Goal: Transaction & Acquisition: Purchase product/service

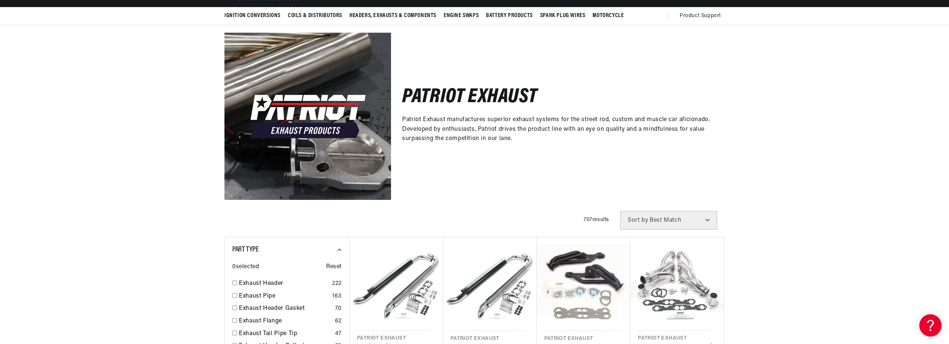
scroll to position [104, 0]
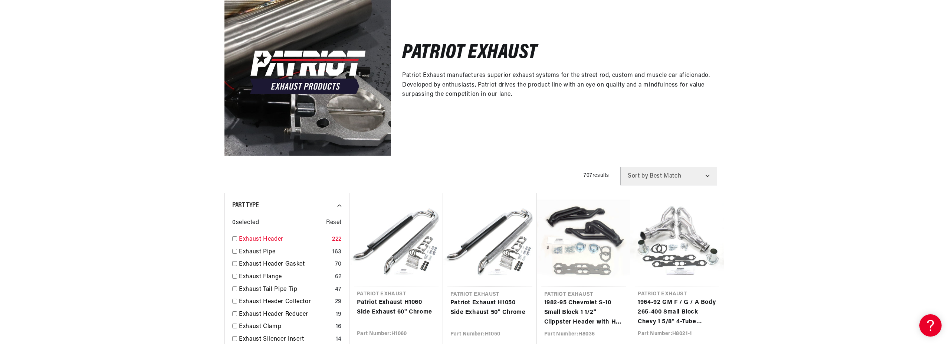
click at [245, 238] on link "Exhaust Header" at bounding box center [284, 240] width 90 height 10
checkbox input "true"
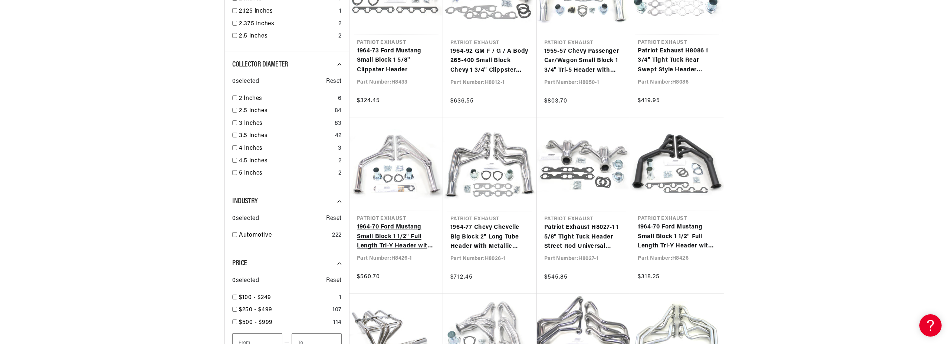
scroll to position [0, 225]
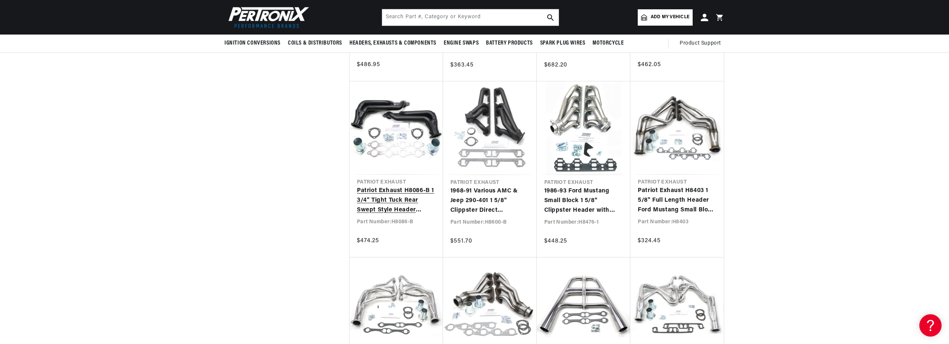
click at [390, 211] on link "Patriot Exhaust H8086-B 1 3/4" Tight Tuck Rear Swept Style Header Street Rod Un…" at bounding box center [396, 200] width 79 height 29
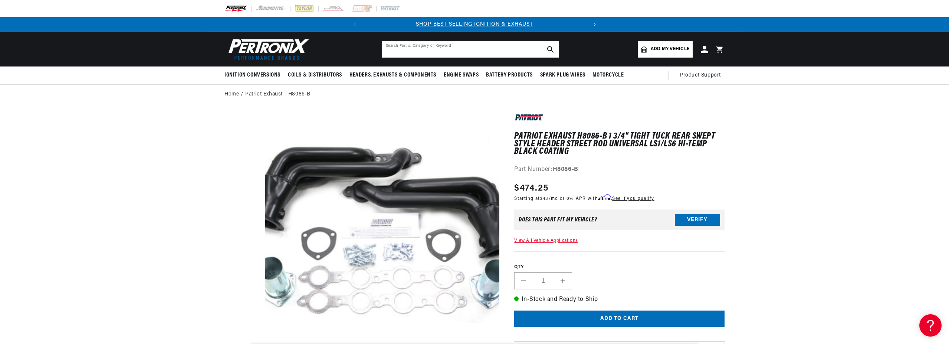
click at [428, 46] on input "text" at bounding box center [470, 49] width 177 height 16
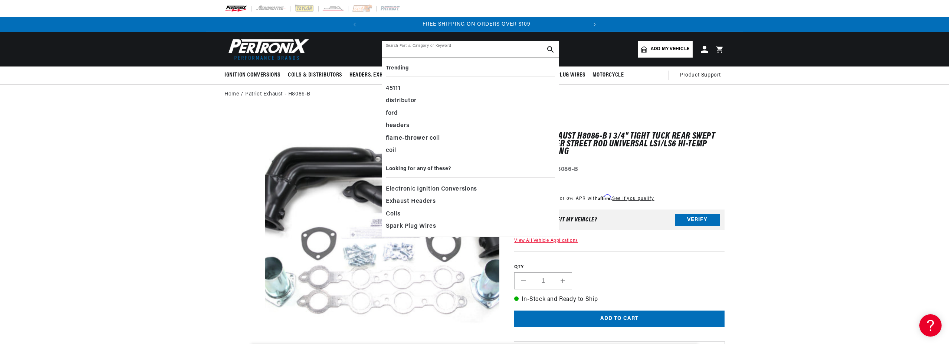
scroll to position [0, 225]
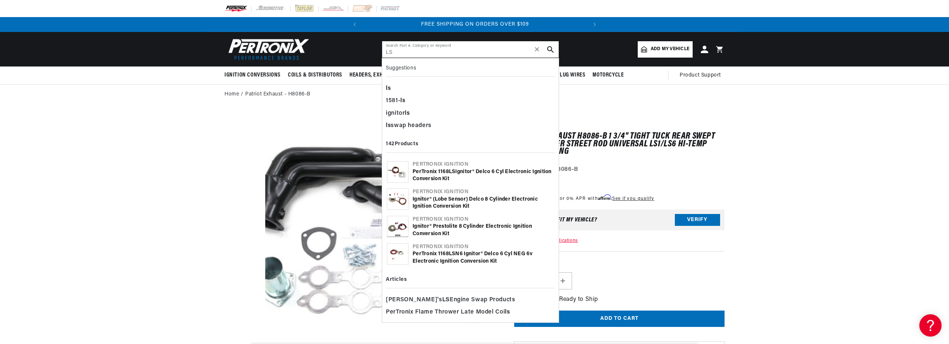
type input "LS"
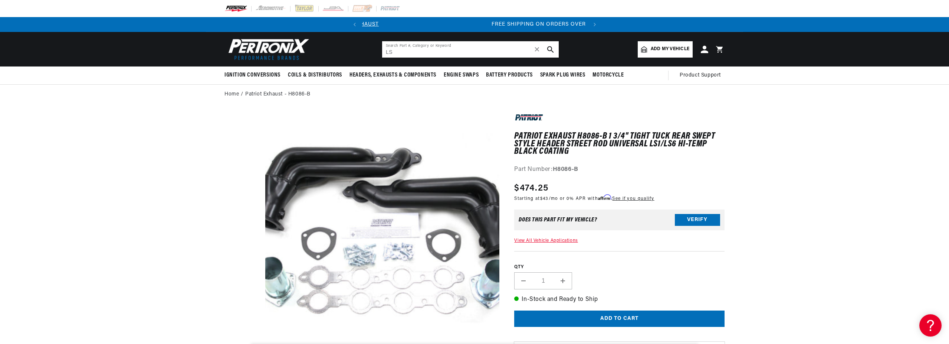
scroll to position [0, 53]
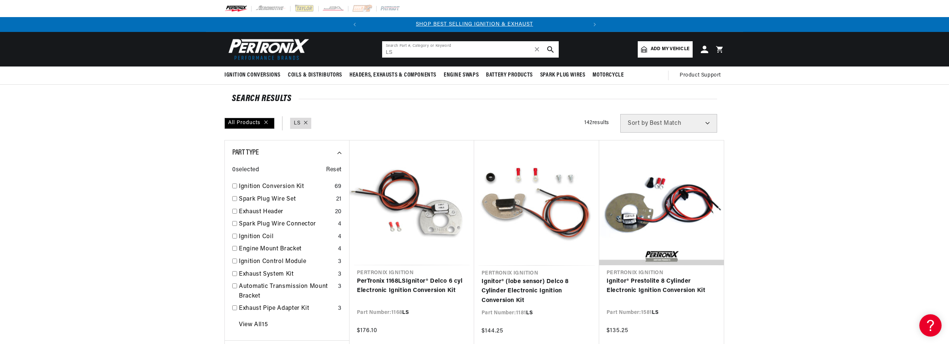
click at [438, 50] on input "LS" at bounding box center [470, 49] width 177 height 16
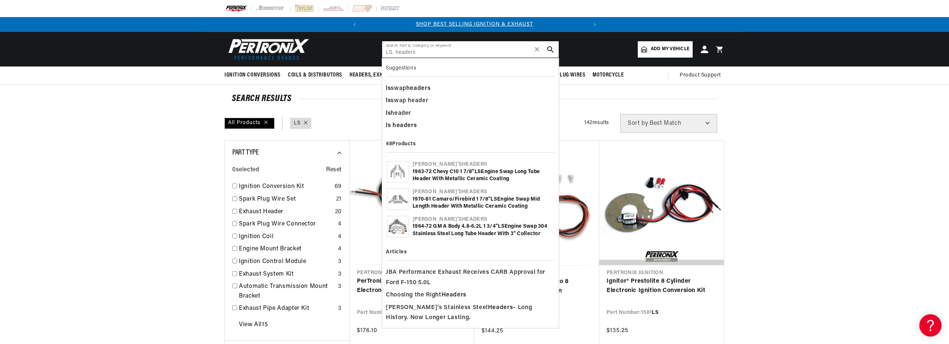
type input "LS. headers"
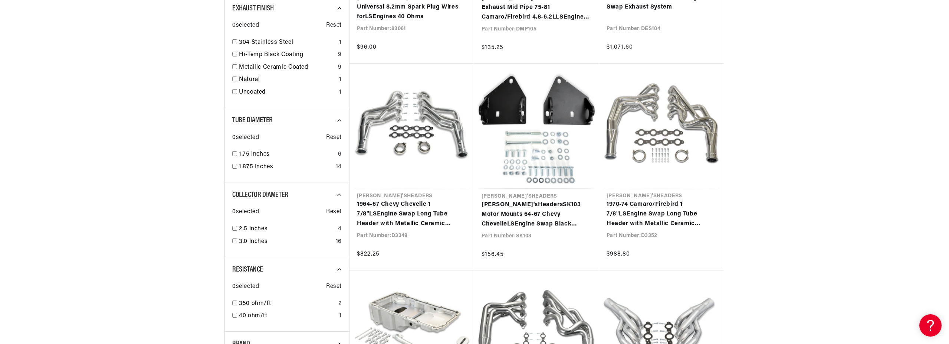
scroll to position [0, 39]
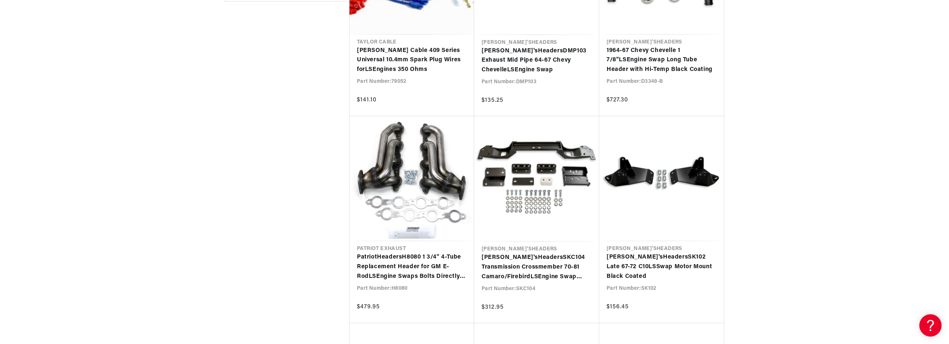
scroll to position [1294, 0]
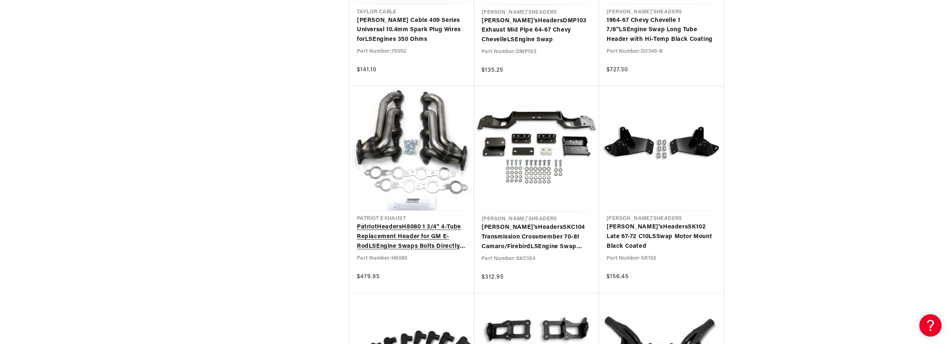
click at [416, 222] on link "Patriot Headers H8080 1 3/4" 4-Tube Replacement Header for GM E-Rod LS Engine S…" at bounding box center [412, 236] width 110 height 29
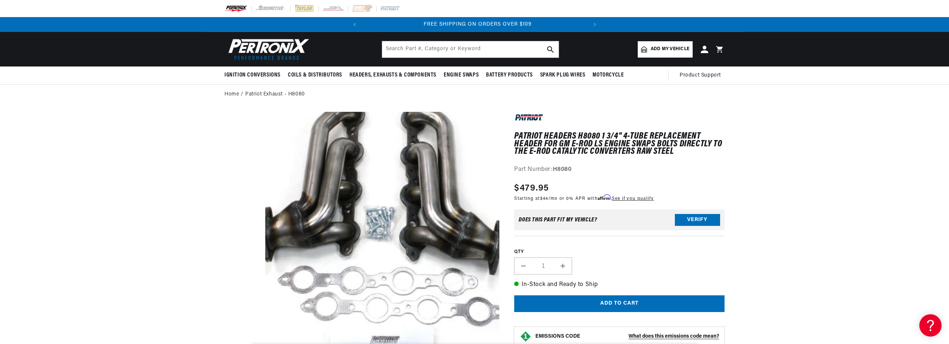
scroll to position [0, 225]
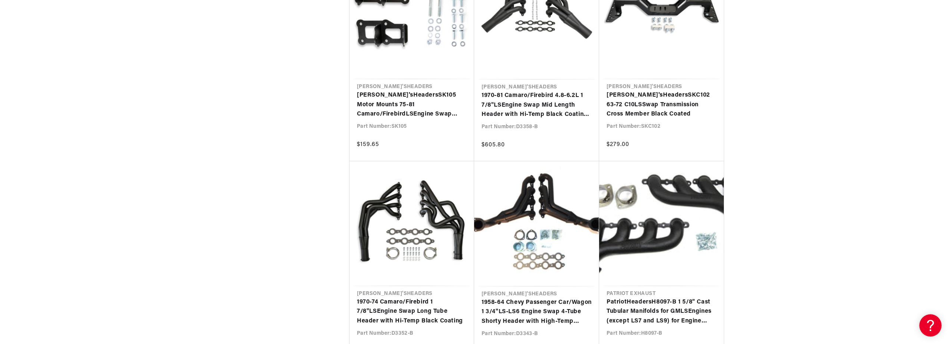
scroll to position [1866, 0]
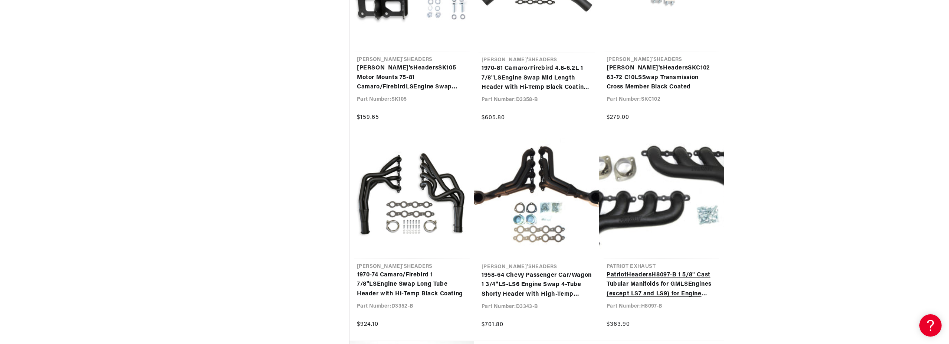
click at [624, 270] on link "Patriot Headers H8097-B 1 5/8" Cast Tubular Manifolds for GM LS Engines (except…" at bounding box center [662, 284] width 110 height 29
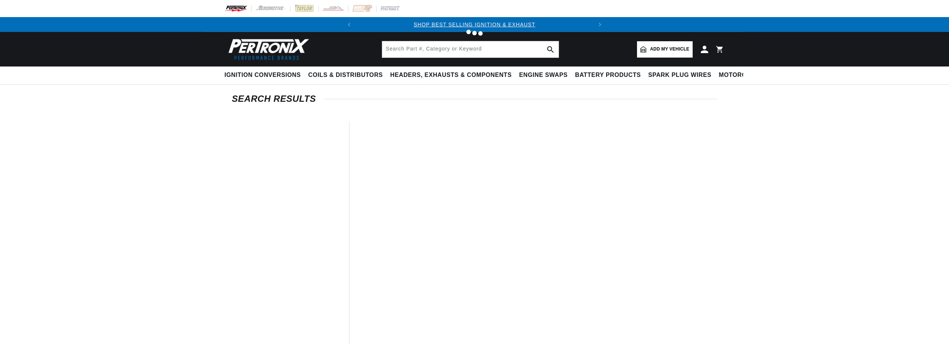
type input "LS. headers"
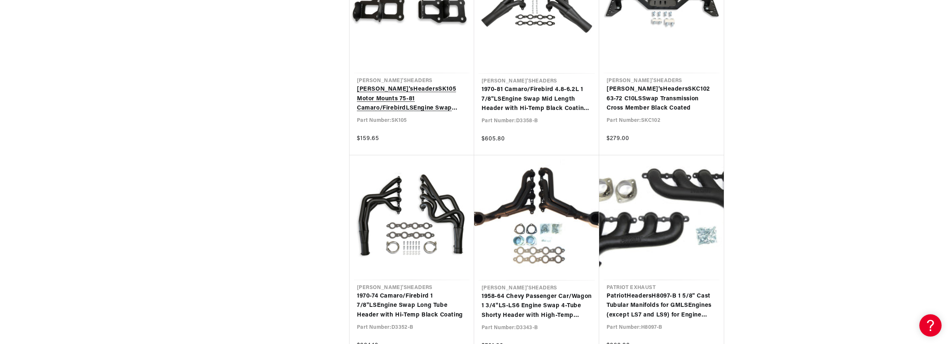
scroll to position [1866, 0]
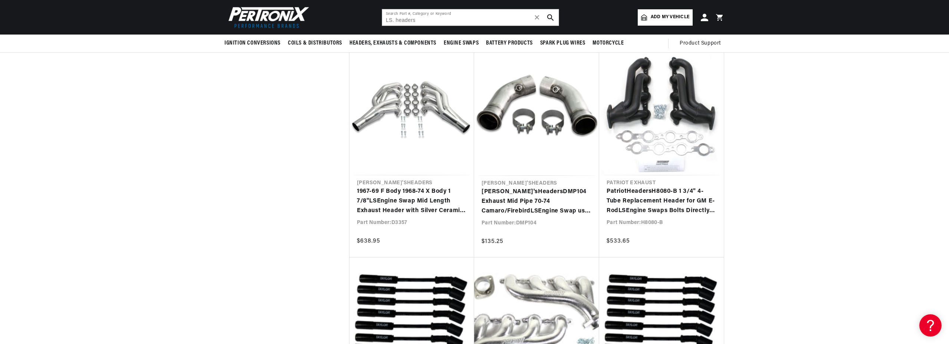
scroll to position [2360, 0]
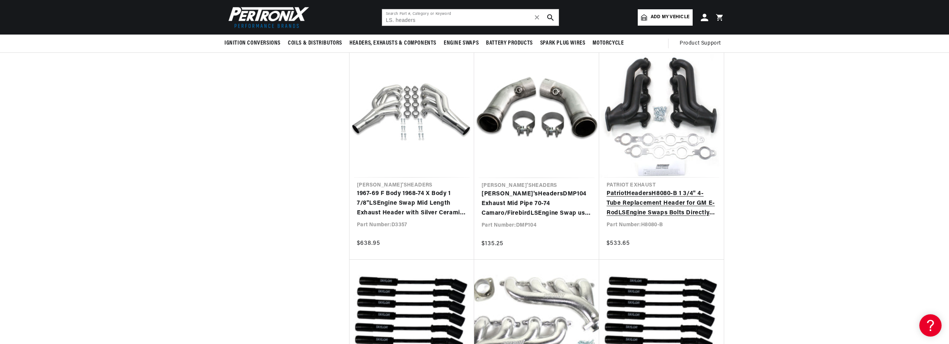
click at [633, 189] on link "Patriot Headers H8080-B 1 3/4" 4-Tube Replacement Header for GM E-Rod LS Engine…" at bounding box center [662, 203] width 110 height 29
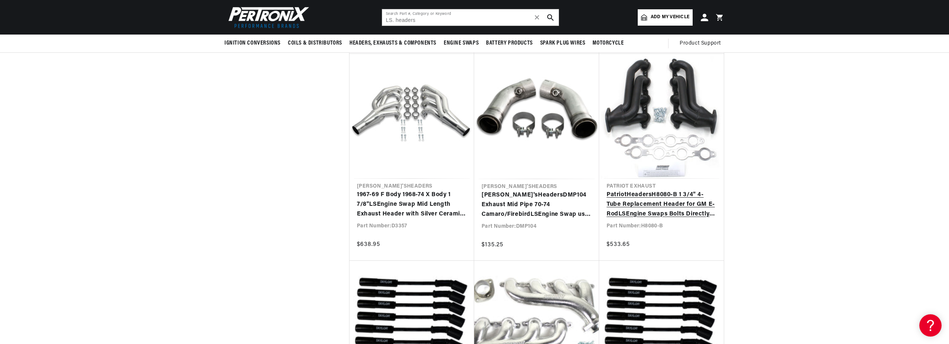
scroll to position [0, 10]
